Goal: Task Accomplishment & Management: Use online tool/utility

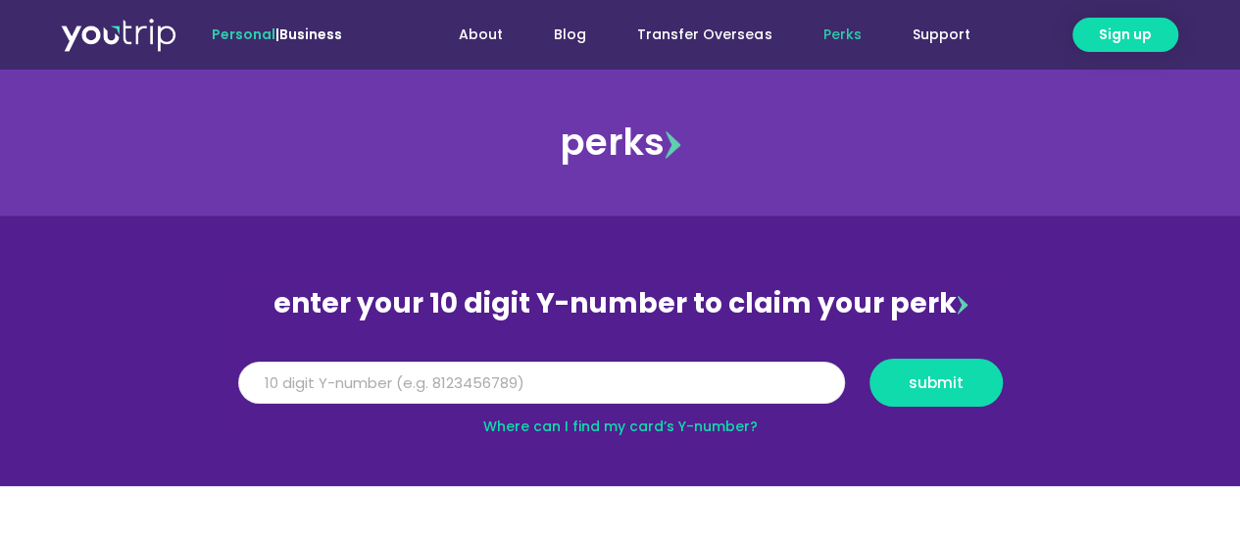
click at [528, 389] on input "Y Number" at bounding box center [541, 383] width 607 height 43
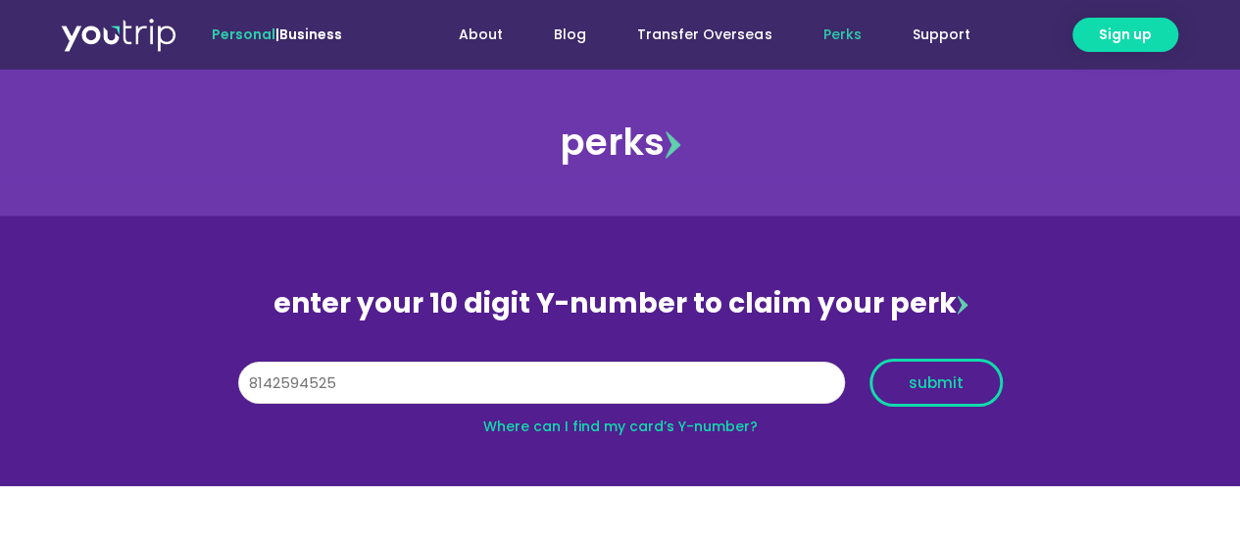
type input "8142594525"
click at [947, 385] on span "submit" at bounding box center [935, 382] width 55 height 15
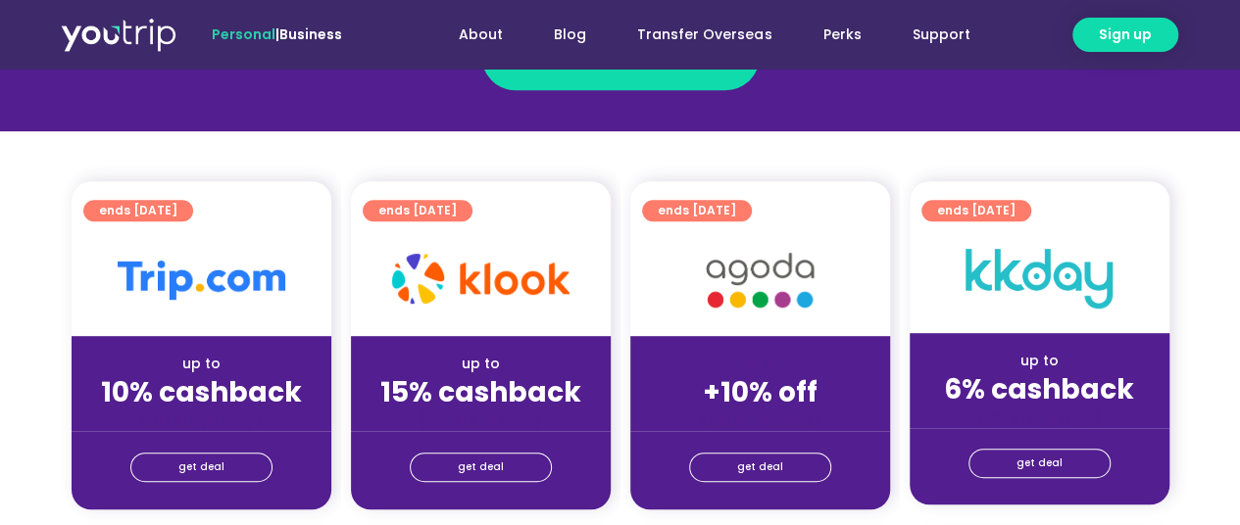
scroll to position [98, 0]
